Goal: Book appointment/travel/reservation

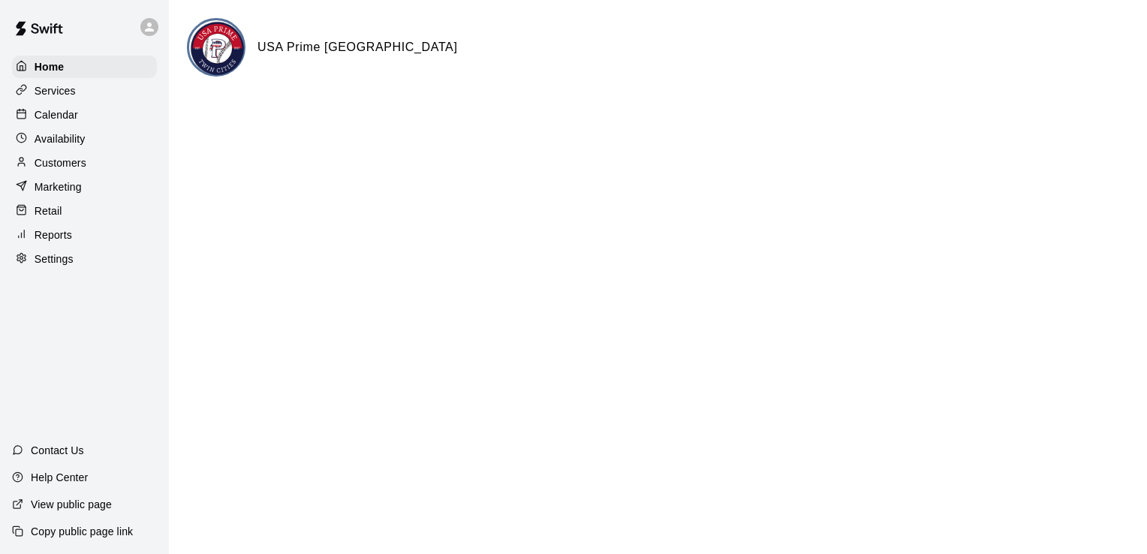
click at [60, 126] on div "Calendar" at bounding box center [84, 115] width 145 height 23
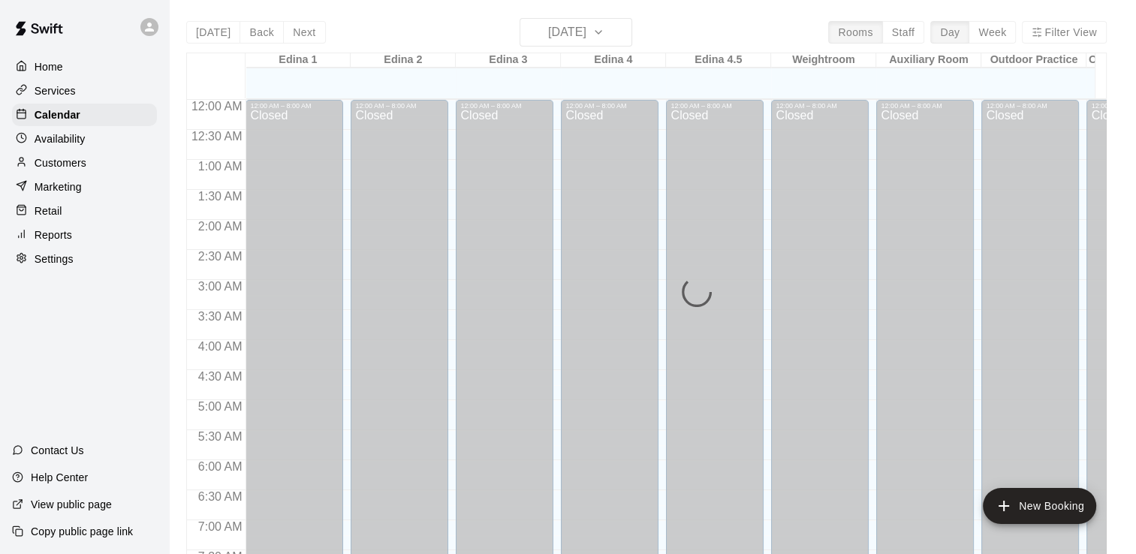
scroll to position [923, 0]
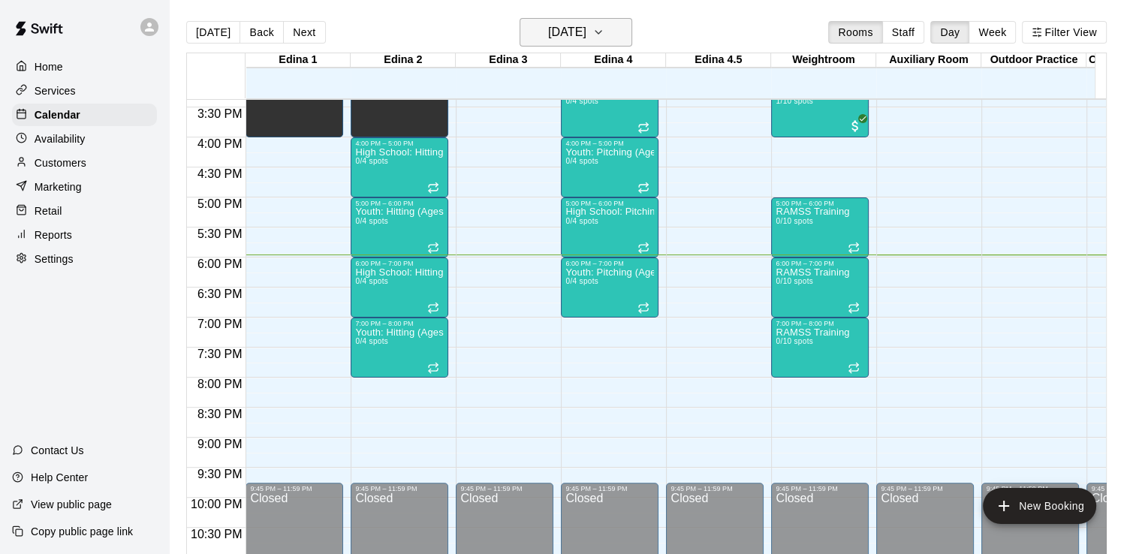
click at [604, 37] on icon "button" at bounding box center [598, 32] width 12 height 18
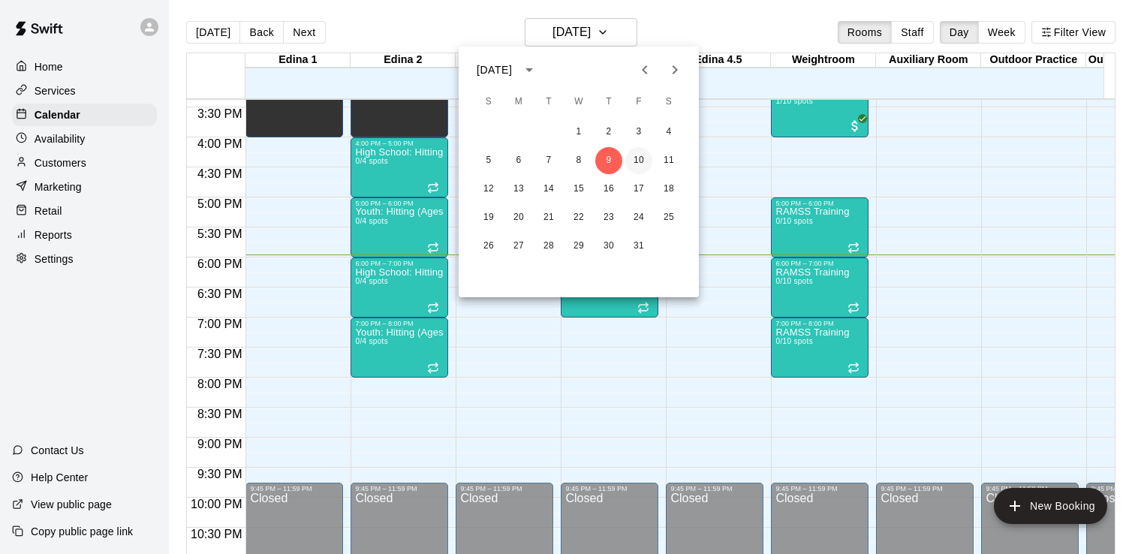
click at [640, 160] on button "10" at bounding box center [638, 160] width 27 height 27
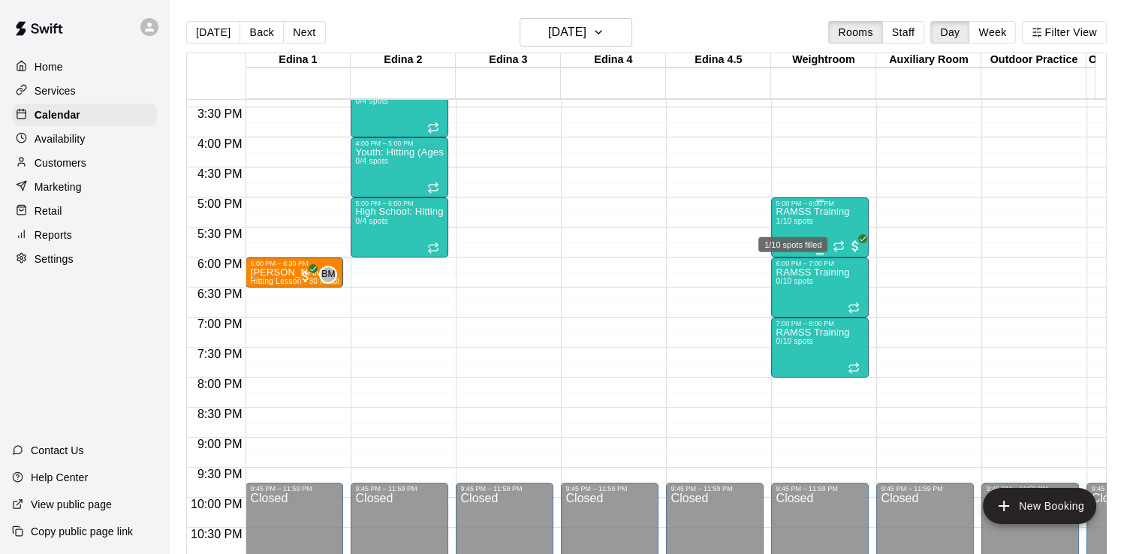
click at [795, 224] on span "1/10 spots" at bounding box center [794, 221] width 37 height 8
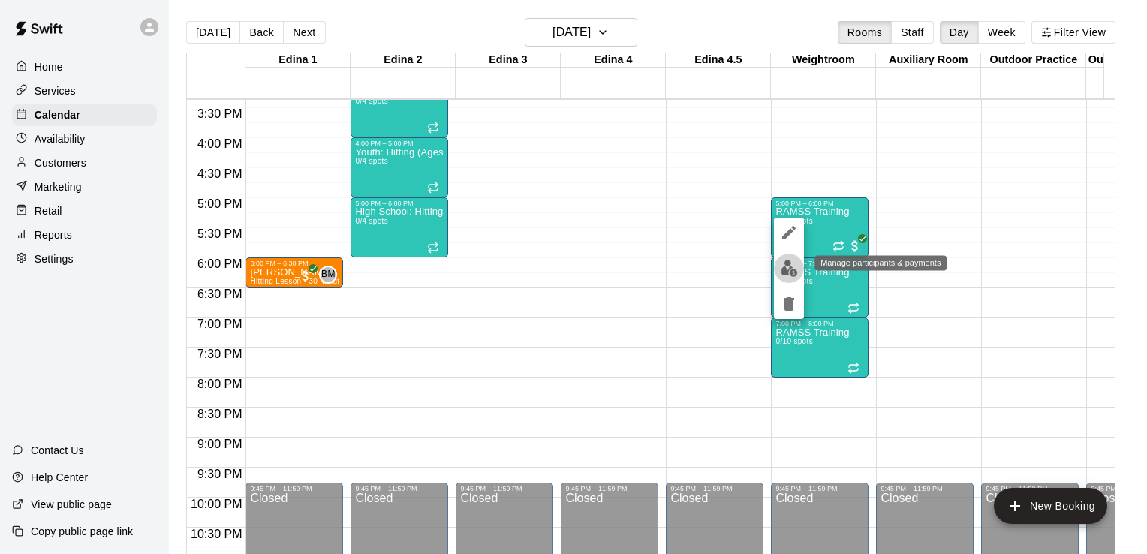
click at [788, 268] on img "edit" at bounding box center [789, 268] width 17 height 17
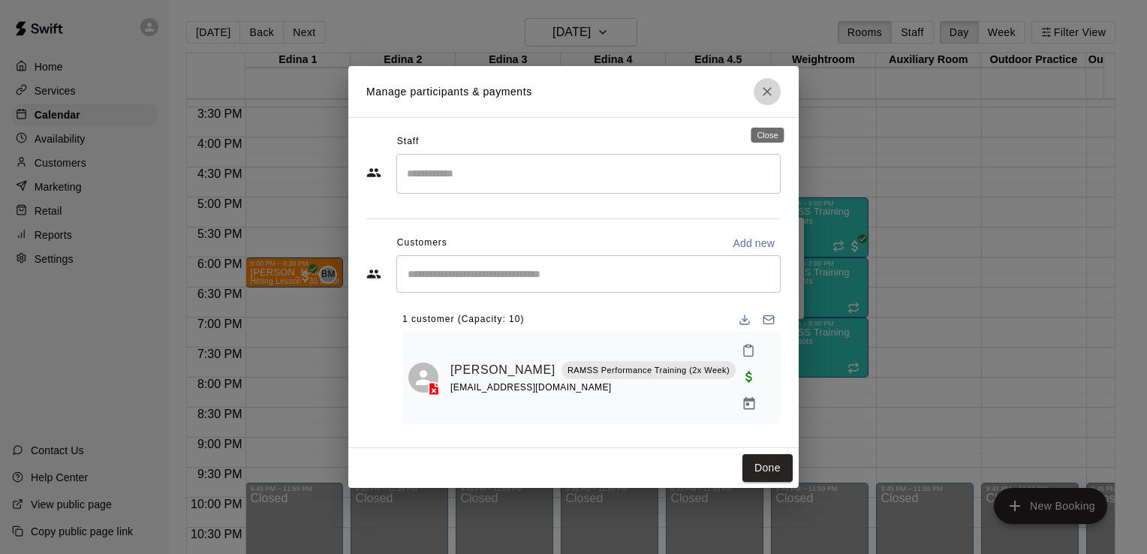
click at [767, 99] on icon "Close" at bounding box center [767, 91] width 15 height 15
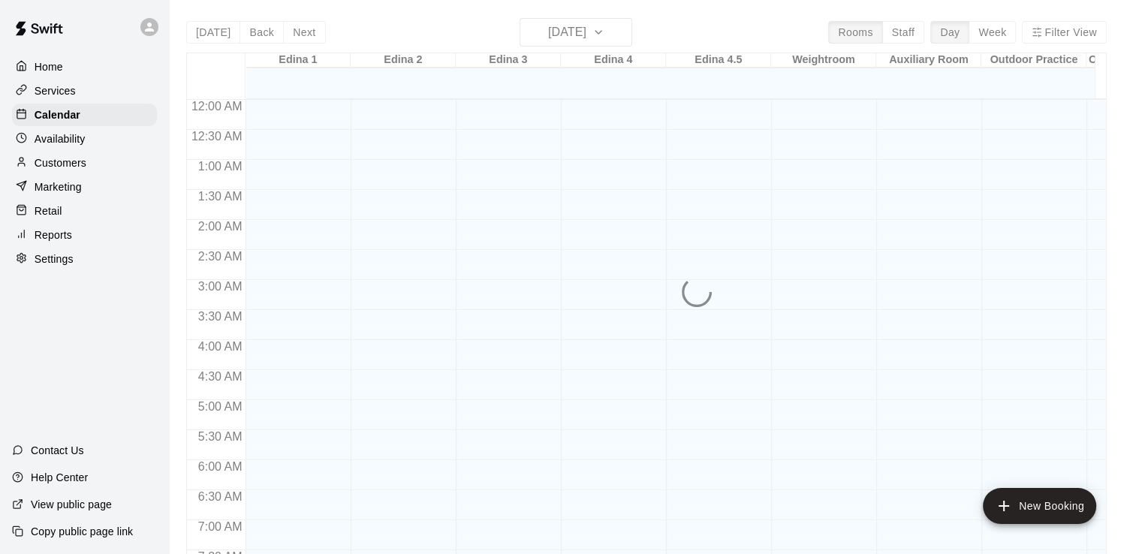
scroll to position [923, 0]
